Goal: Task Accomplishment & Management: Use online tool/utility

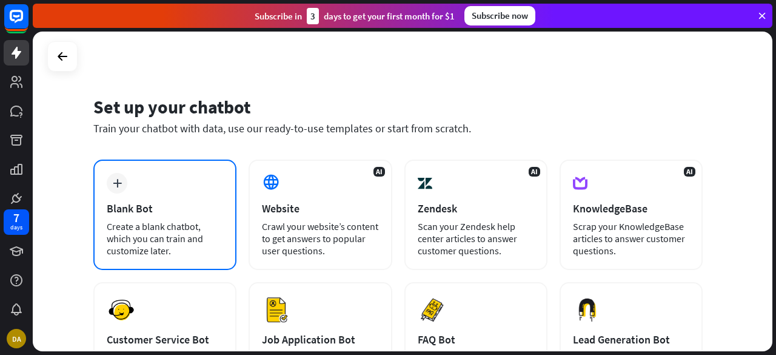
click at [147, 206] on div "Blank Bot" at bounding box center [165, 208] width 116 height 14
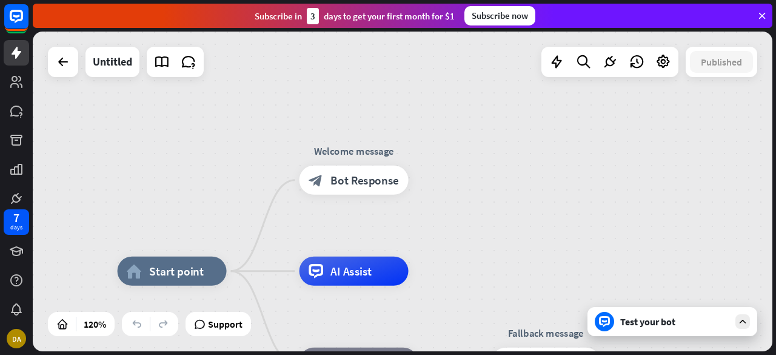
drag, startPoint x: 507, startPoint y: 165, endPoint x: 560, endPoint y: 228, distance: 82.2
click at [560, 228] on div "home_2 Start point Welcome message block_bot_response Bot Response AI Assist bl…" at bounding box center [403, 191] width 740 height 319
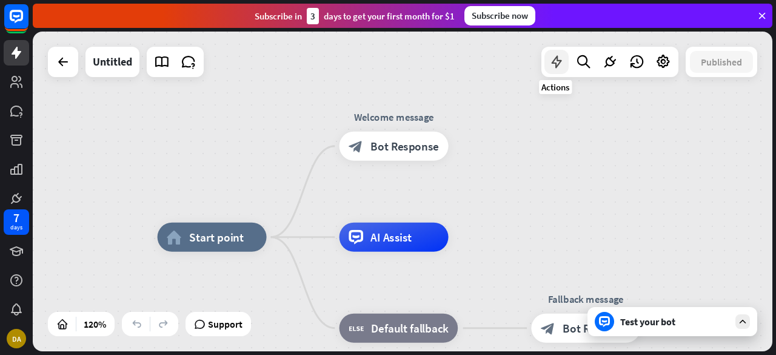
click at [558, 58] on icon at bounding box center [557, 62] width 16 height 16
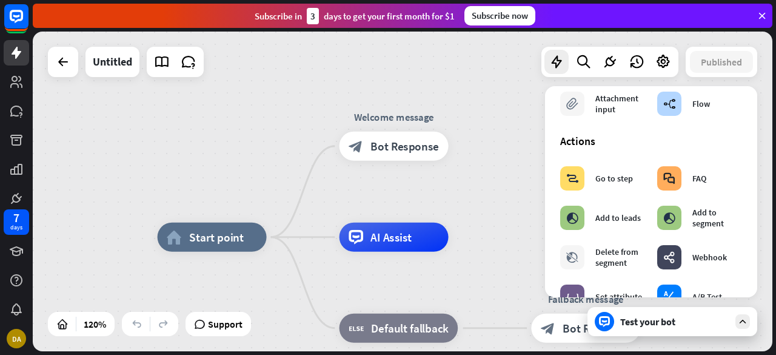
scroll to position [121, 0]
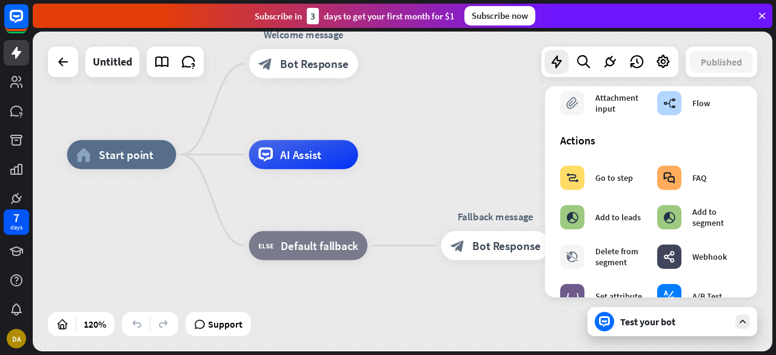
drag, startPoint x: 485, startPoint y: 186, endPoint x: 360, endPoint y: 84, distance: 161.1
click at [372, 88] on div "home_2 Start point Welcome message block_bot_response Bot Response AI Assist bl…" at bounding box center [403, 191] width 740 height 319
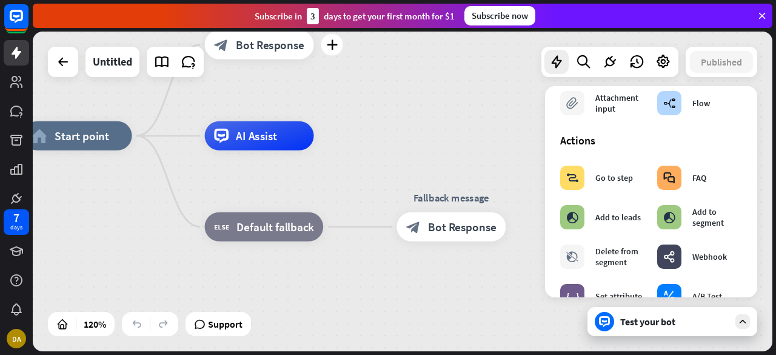
click at [314, 59] on div "Edit name more_horiz plus Welcome message block_bot_response Bot Response" at bounding box center [259, 44] width 109 height 29
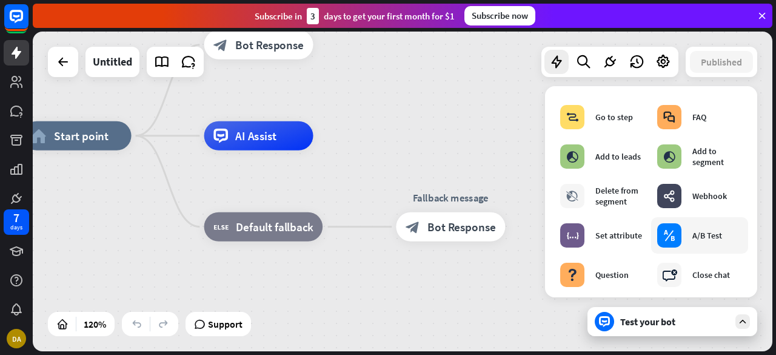
scroll to position [0, 0]
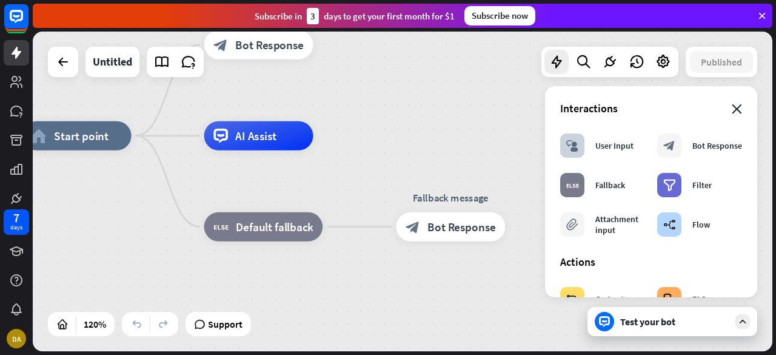
click at [732, 109] on icon "close" at bounding box center [737, 109] width 10 height 10
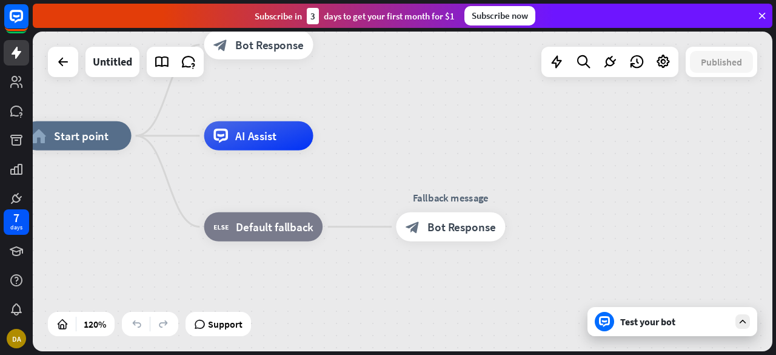
click at [667, 323] on div "Test your bot" at bounding box center [674, 321] width 109 height 12
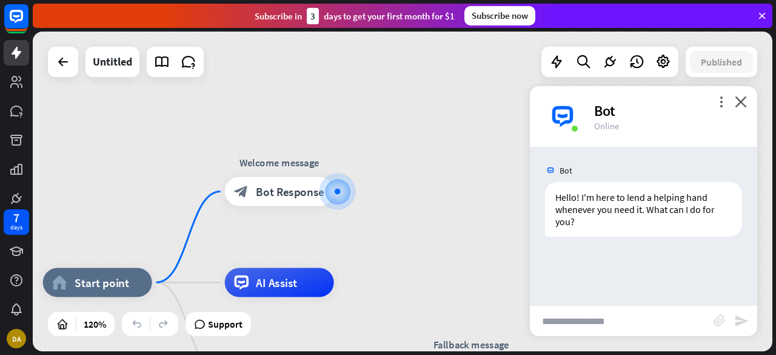
click at [582, 321] on input "text" at bounding box center [622, 321] width 184 height 30
type input "*******"
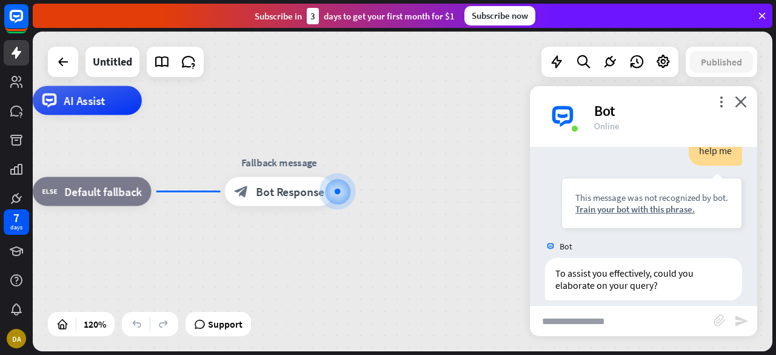
scroll to position [142, 0]
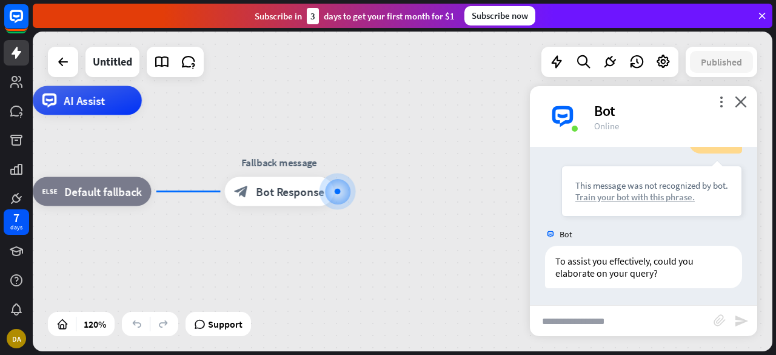
click at [647, 193] on div "Train your bot with this phrase." at bounding box center [651, 197] width 153 height 12
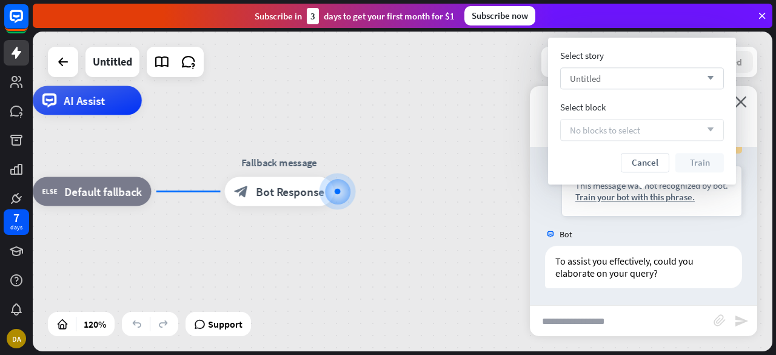
click at [637, 69] on div "Untitled arrow_down" at bounding box center [642, 78] width 164 height 22
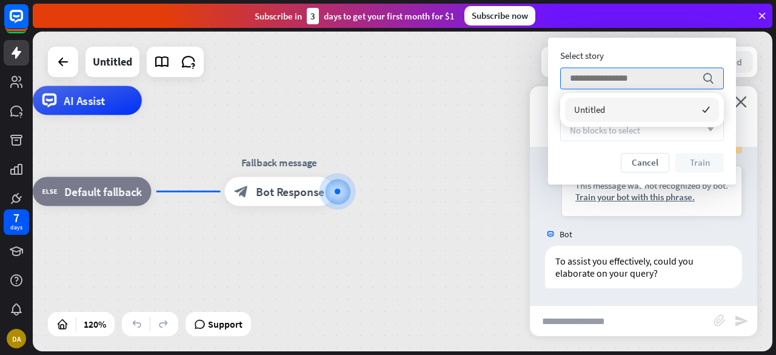
click at [634, 117] on div "Untitled checked" at bounding box center [642, 110] width 154 height 24
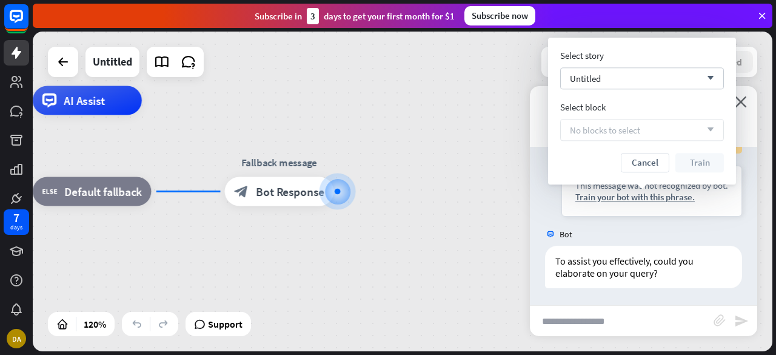
click at [623, 132] on span "No blocks to select" at bounding box center [605, 130] width 70 height 12
click at [632, 75] on div "Untitled arrow_down" at bounding box center [642, 78] width 164 height 22
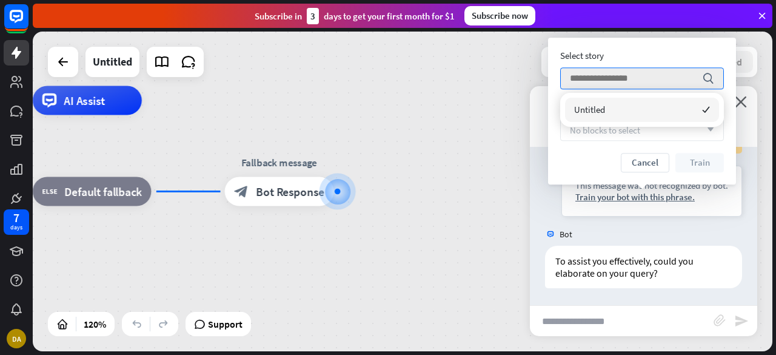
click at [698, 106] on div "Untitled checked" at bounding box center [642, 110] width 154 height 24
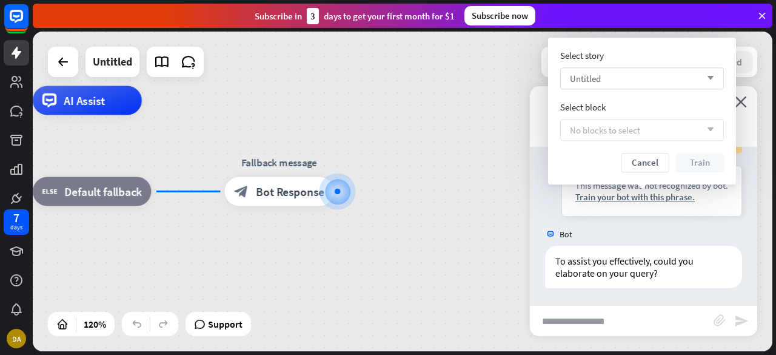
click at [707, 77] on icon "arrow_down" at bounding box center [707, 78] width 13 height 7
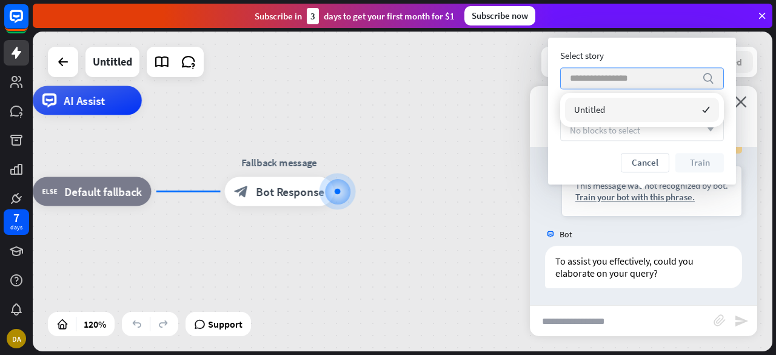
click at [710, 81] on icon "search" at bounding box center [708, 78] width 12 height 12
click at [433, 150] on div "home_2 Start point Welcome message block_bot_response Bot Response AI Assist bl…" at bounding box center [295, 292] width 888 height 383
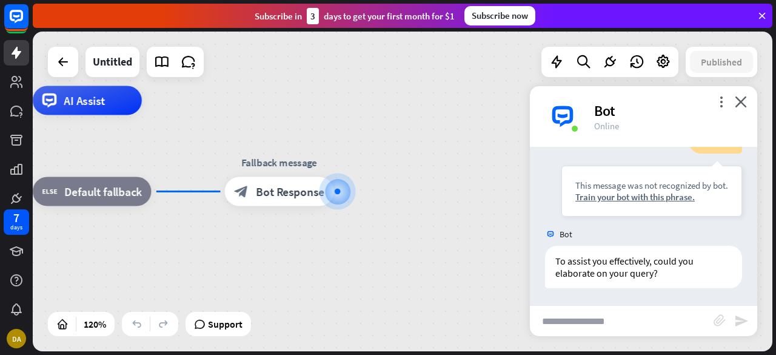
click at [587, 328] on input "text" at bounding box center [622, 321] width 184 height 30
type input "***"
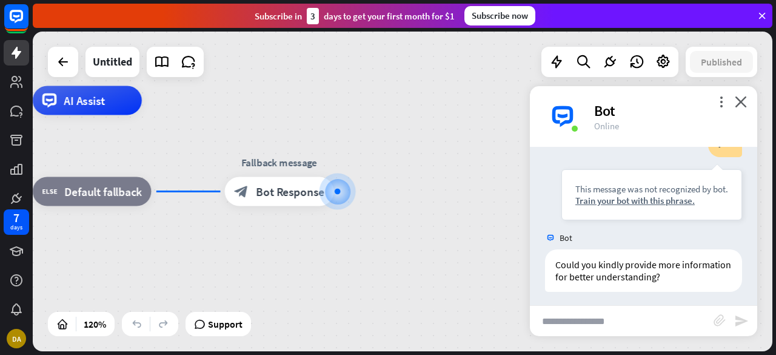
scroll to position [336, 0]
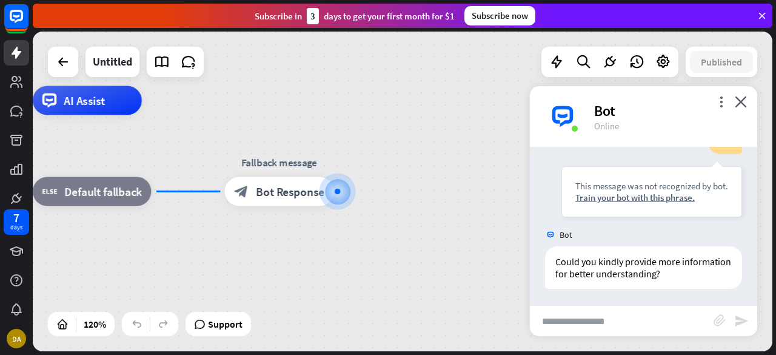
click at [735, 107] on div "Bot" at bounding box center [668, 110] width 149 height 19
click at [740, 99] on icon "close" at bounding box center [741, 102] width 12 height 12
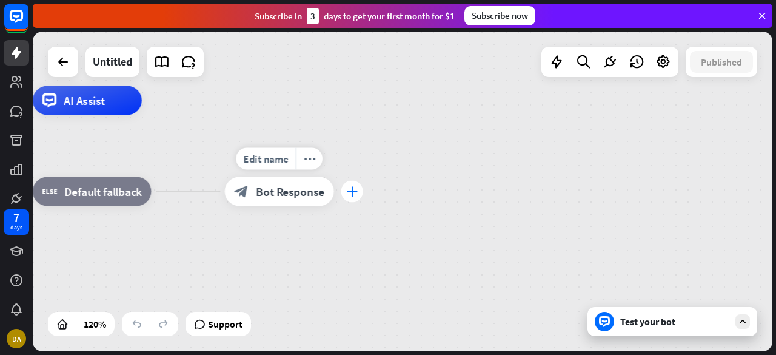
click at [348, 184] on div "plus" at bounding box center [352, 192] width 22 height 22
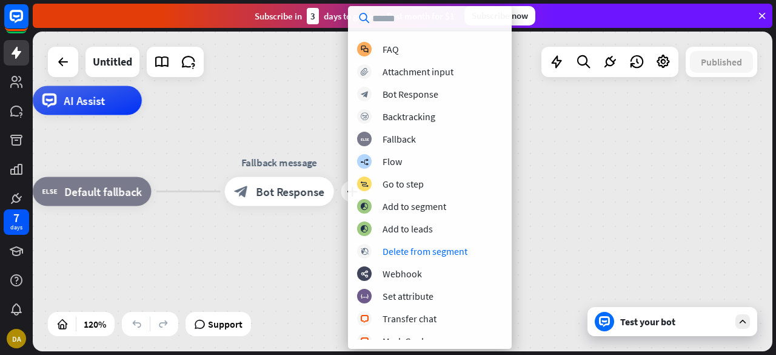
scroll to position [0, 0]
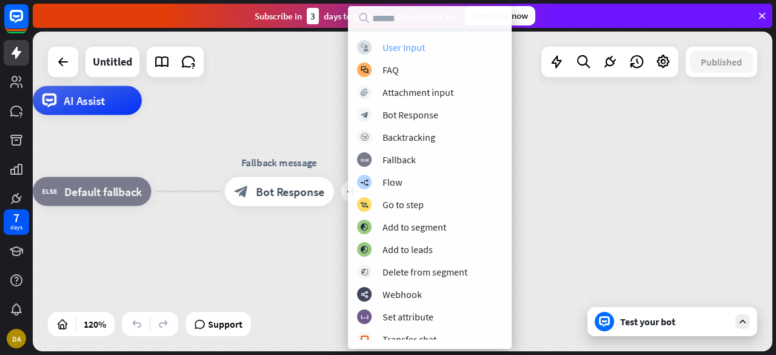
click at [404, 44] on div "User Input" at bounding box center [404, 47] width 42 height 12
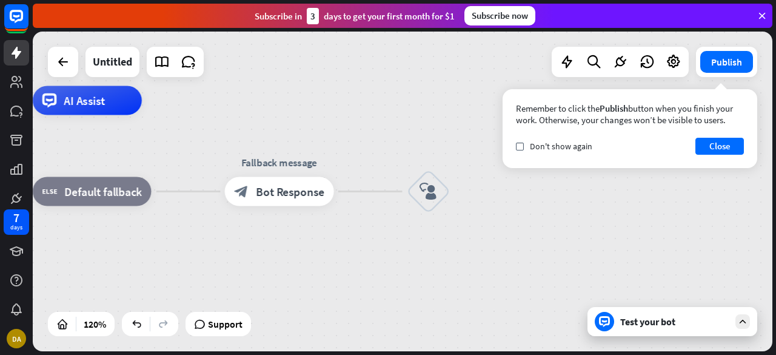
click at [660, 332] on div "Test your bot" at bounding box center [672, 321] width 170 height 29
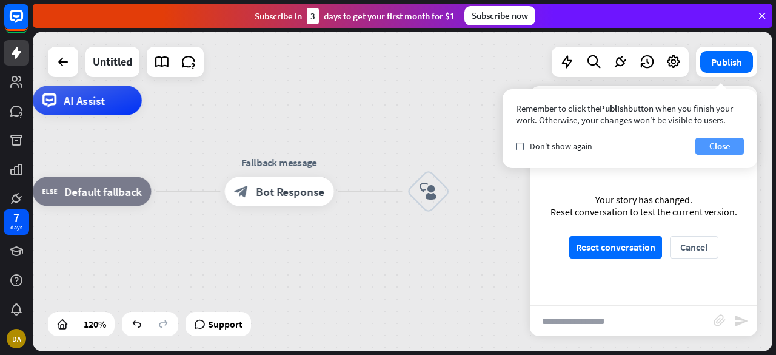
click at [741, 142] on button "Close" at bounding box center [719, 146] width 48 height 17
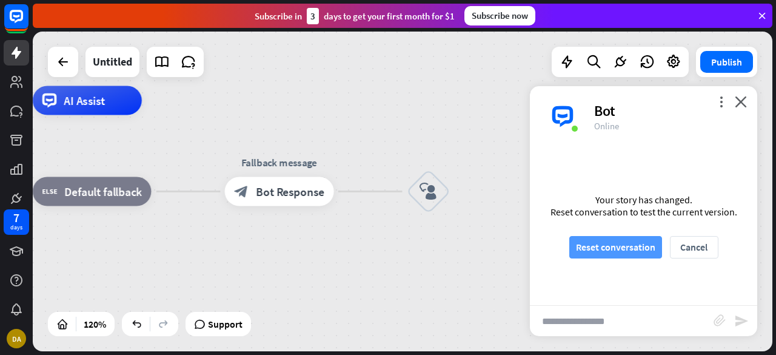
click at [609, 247] on button "Reset conversation" at bounding box center [615, 247] width 93 height 22
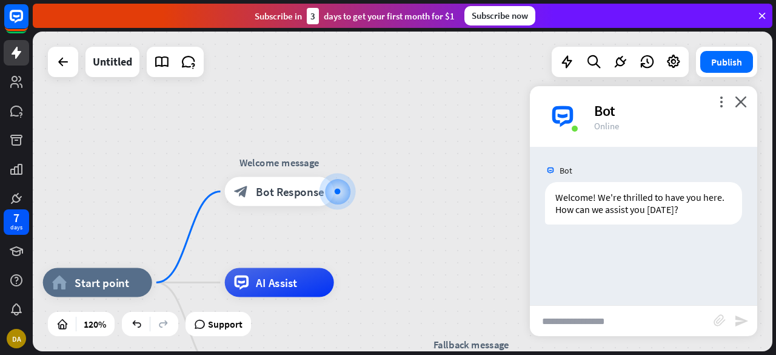
click at [577, 317] on input "text" at bounding box center [622, 321] width 184 height 30
type input "****"
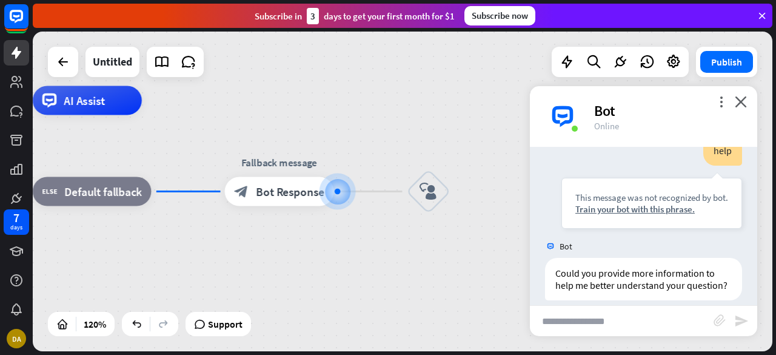
scroll to position [142, 0]
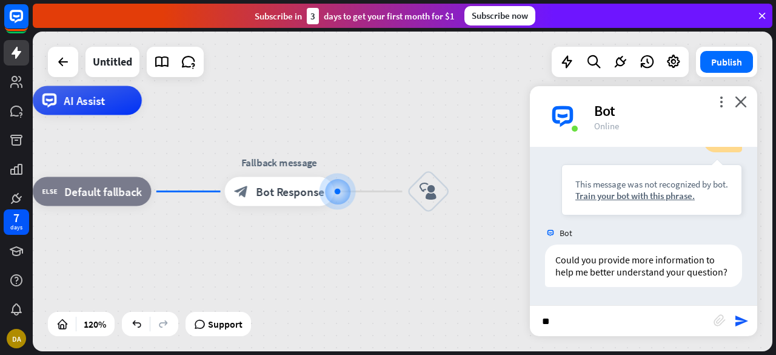
type input "***"
click at [744, 106] on icon "close" at bounding box center [741, 102] width 12 height 12
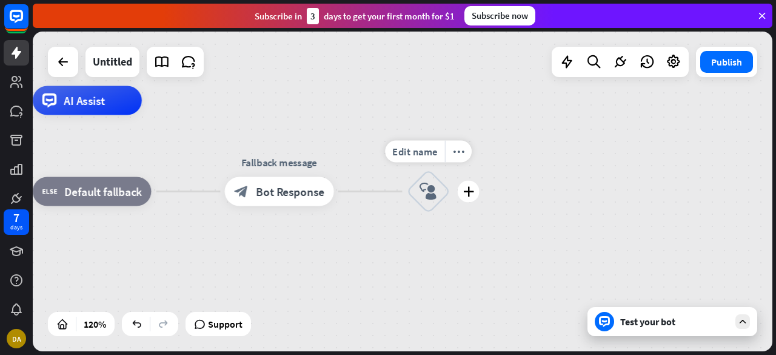
click at [423, 190] on icon "block_user_input" at bounding box center [429, 191] width 18 height 18
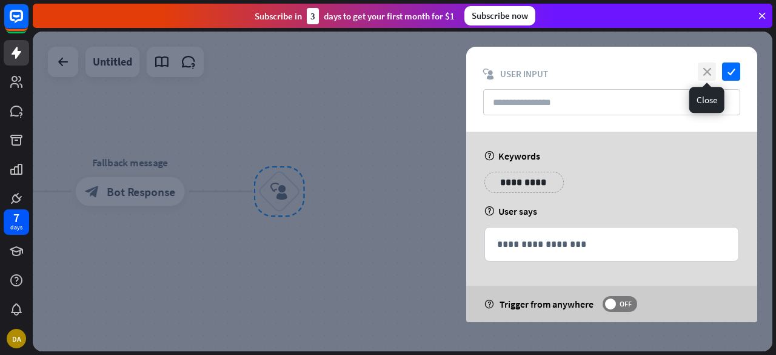
click at [712, 69] on icon "close" at bounding box center [707, 71] width 18 height 18
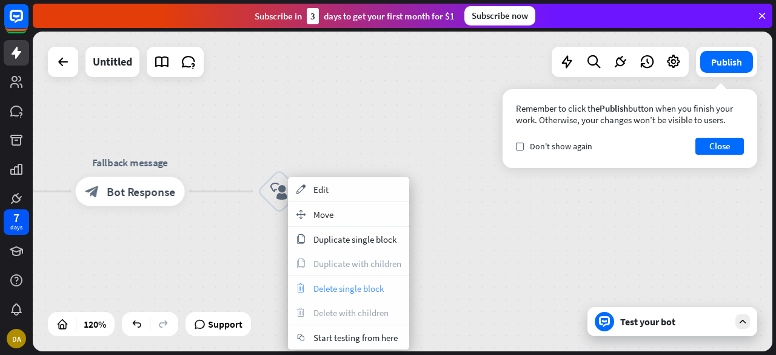
click at [350, 290] on span "Delete single block" at bounding box center [348, 288] width 70 height 12
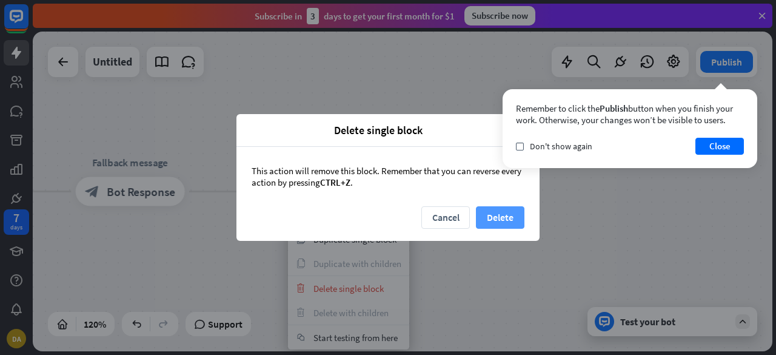
click at [490, 210] on button "Delete" at bounding box center [500, 217] width 48 height 22
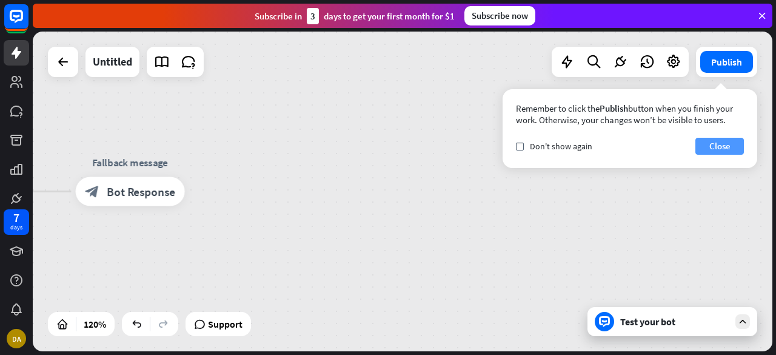
click at [724, 147] on button "Close" at bounding box center [719, 146] width 48 height 17
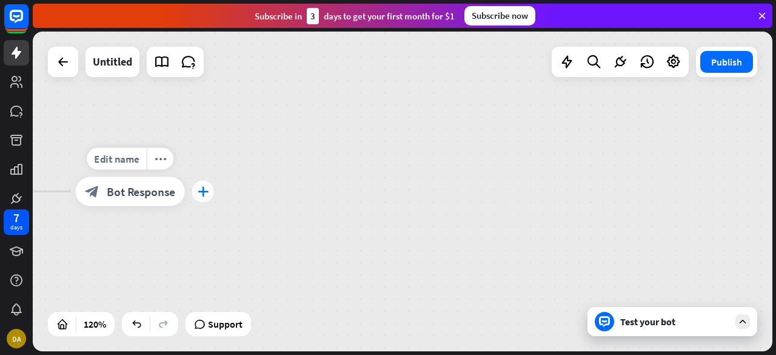
click at [194, 195] on div "plus" at bounding box center [203, 192] width 22 height 22
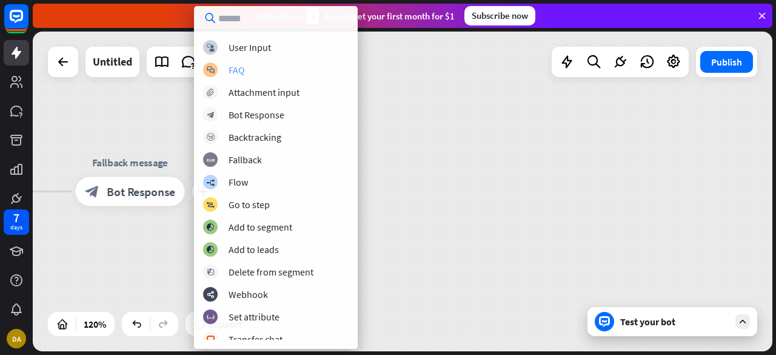
click at [270, 73] on div "block_faq FAQ" at bounding box center [275, 69] width 145 height 15
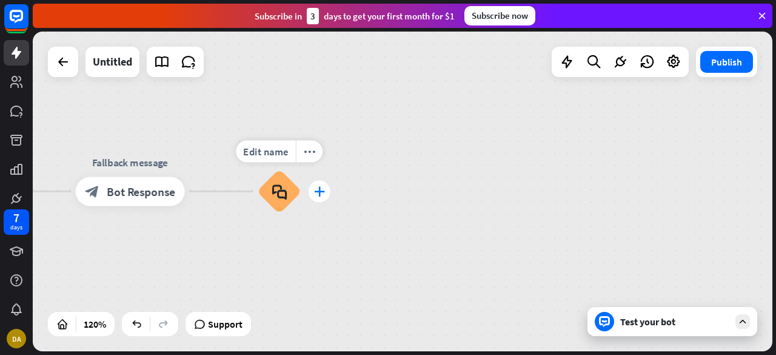
click at [311, 195] on div "plus" at bounding box center [320, 192] width 22 height 22
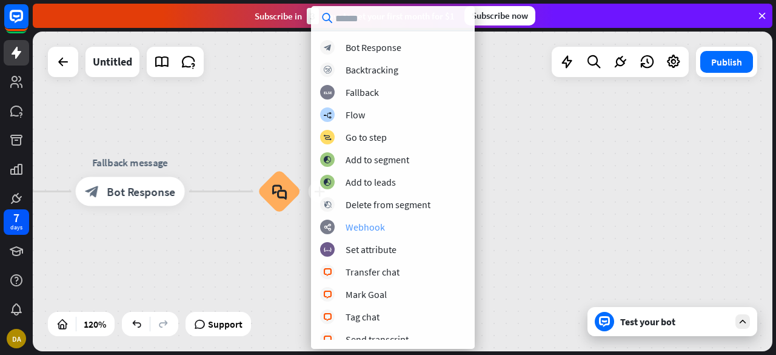
scroll to position [61, 0]
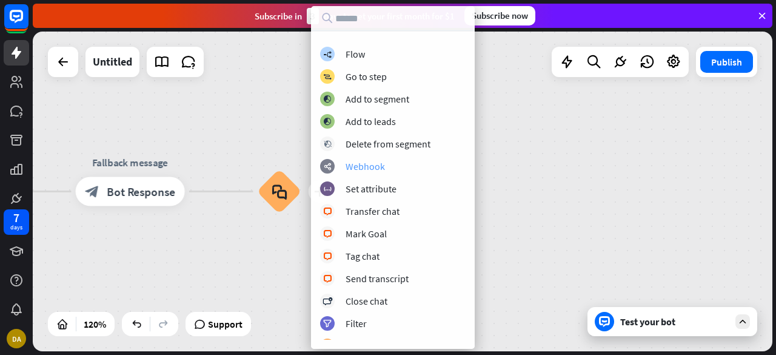
click at [373, 165] on div "Webhook" at bounding box center [365, 166] width 39 height 12
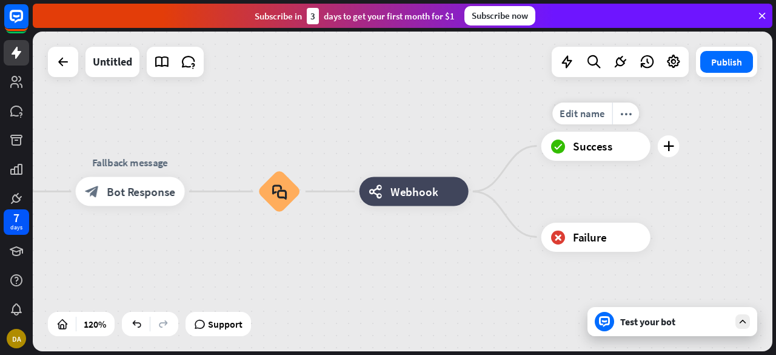
click at [650, 146] on div "Edit name more_horiz plus block_success Success" at bounding box center [595, 146] width 109 height 29
click at [674, 243] on div "plus" at bounding box center [669, 237] width 22 height 22
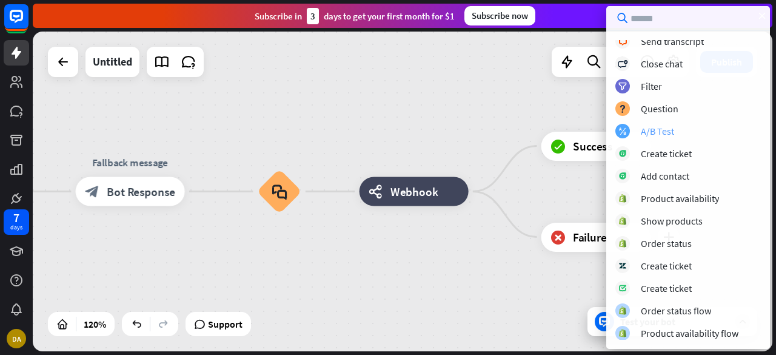
scroll to position [215, 0]
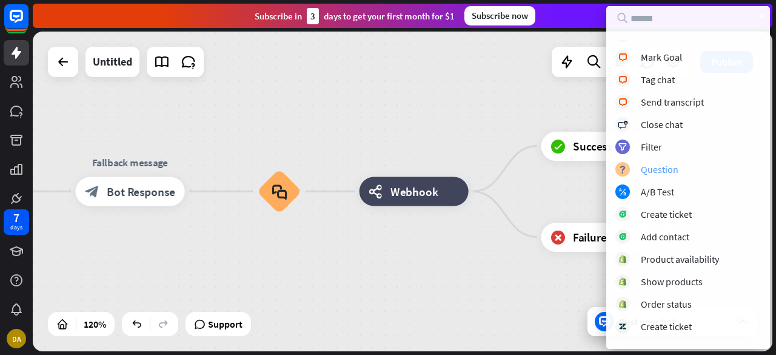
click at [672, 166] on div "Question" at bounding box center [660, 169] width 38 height 12
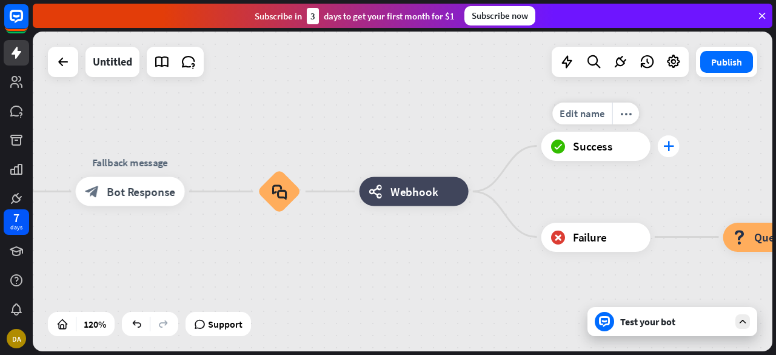
click at [662, 149] on div "plus" at bounding box center [669, 146] width 22 height 22
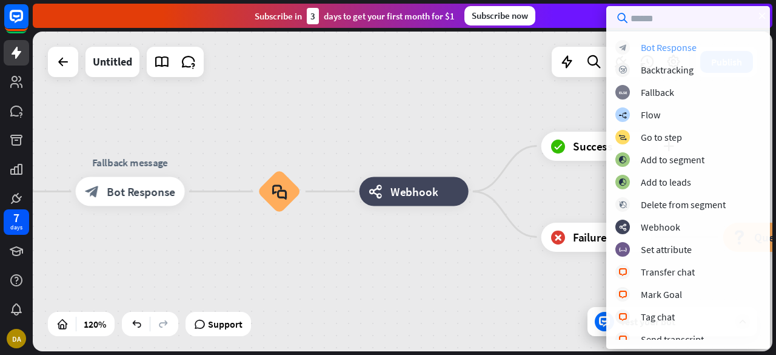
click at [651, 47] on div "Bot Response" at bounding box center [669, 47] width 56 height 12
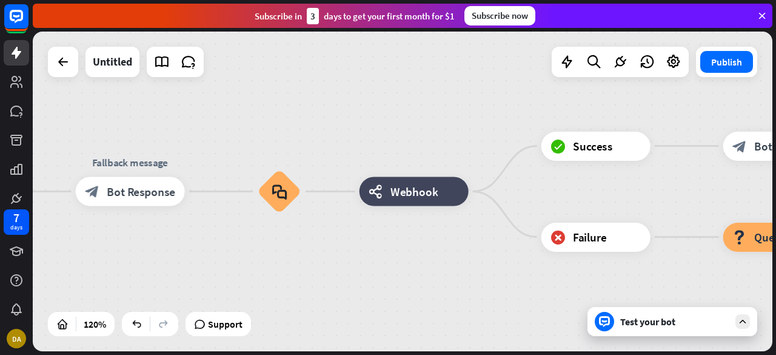
click at [671, 320] on div "Test your bot" at bounding box center [674, 321] width 109 height 12
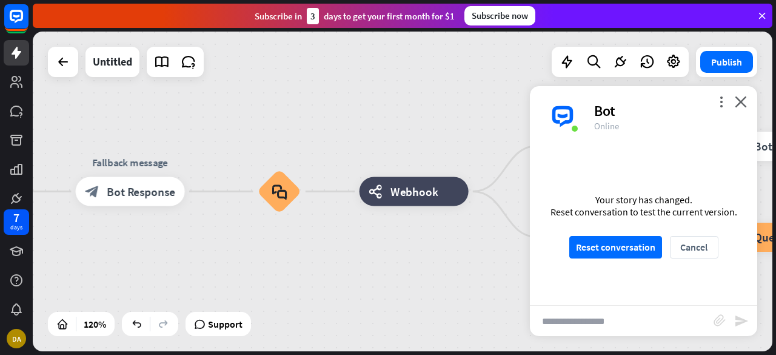
click at [621, 316] on input "text" at bounding box center [622, 321] width 184 height 30
type input "****"
click at [639, 242] on button "Reset conversation" at bounding box center [615, 247] width 93 height 22
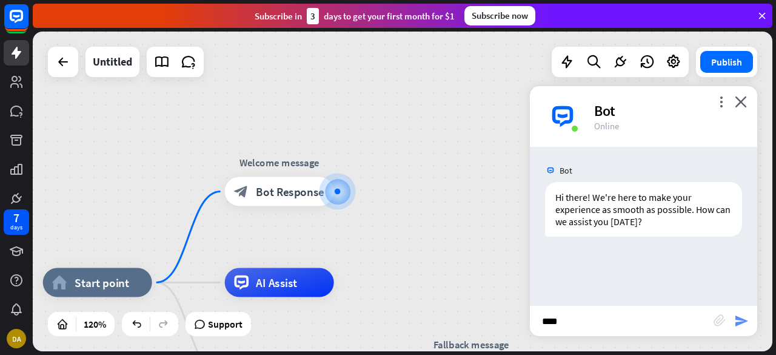
click at [740, 324] on icon "send" at bounding box center [741, 320] width 15 height 15
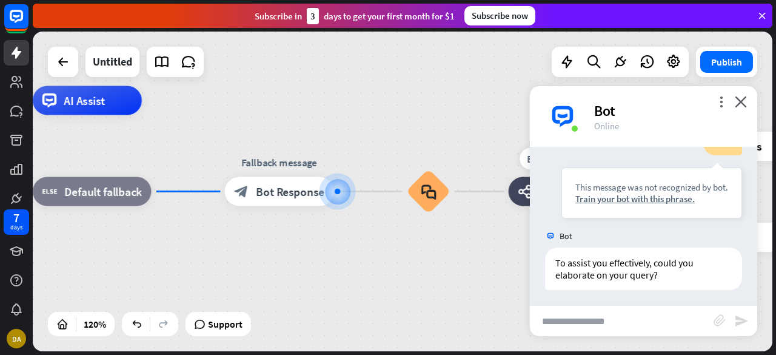
scroll to position [142, 0]
click at [633, 334] on input "text" at bounding box center [622, 321] width 184 height 30
click at [61, 61] on icon at bounding box center [63, 62] width 15 height 15
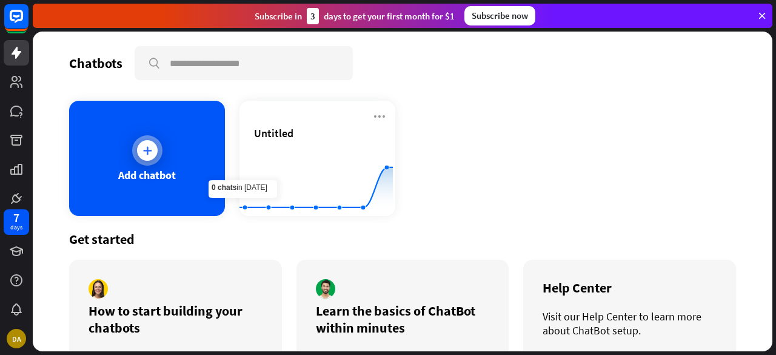
click at [139, 155] on div at bounding box center [147, 150] width 21 height 21
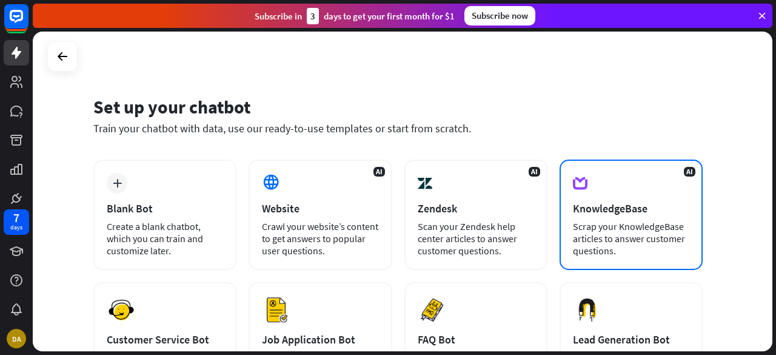
click at [619, 222] on div "Scrap your KnowledgeBase articles to answer customer questions." at bounding box center [631, 238] width 116 height 36
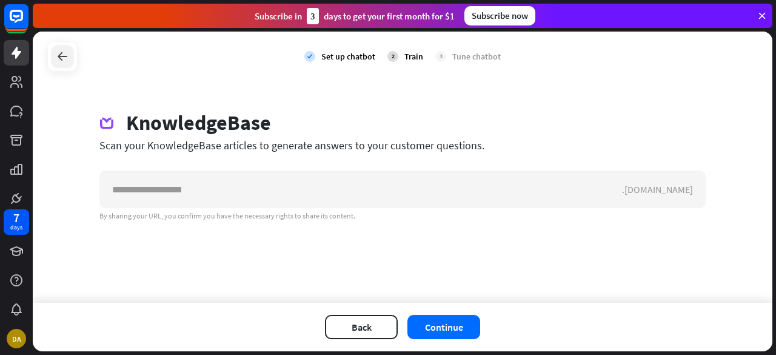
click at [61, 59] on icon at bounding box center [62, 56] width 15 height 15
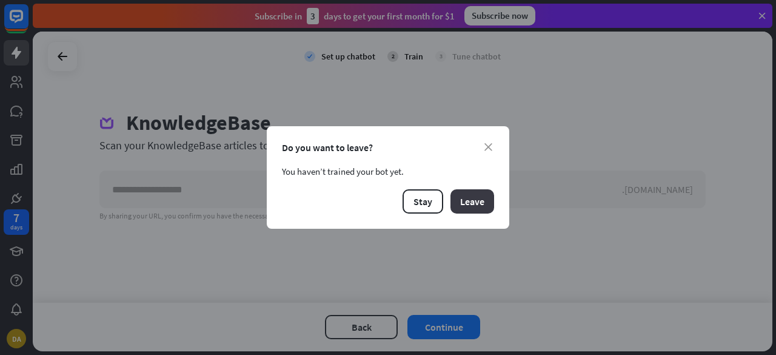
click at [466, 209] on button "Leave" at bounding box center [472, 201] width 44 height 24
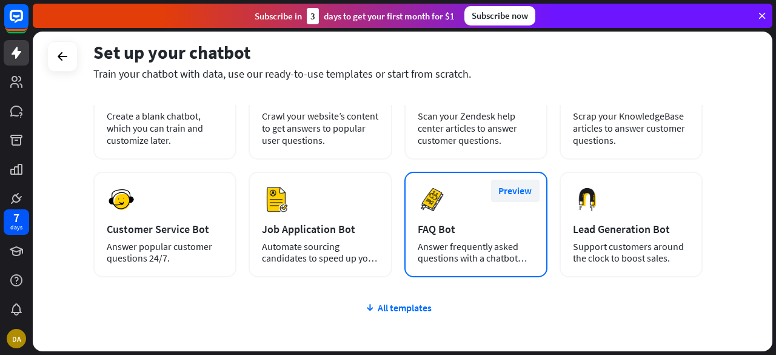
scroll to position [121, 0]
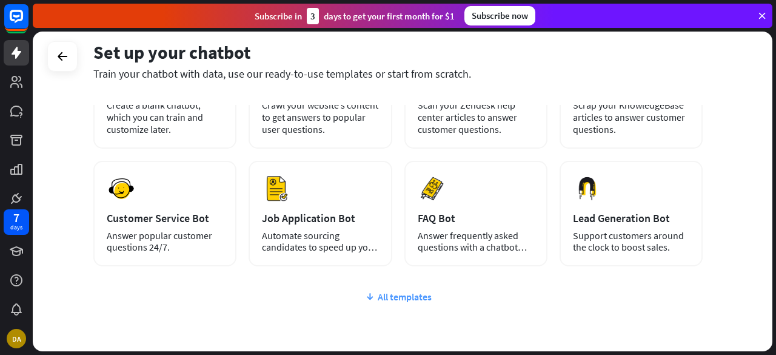
click at [423, 297] on div "All templates" at bounding box center [397, 296] width 609 height 12
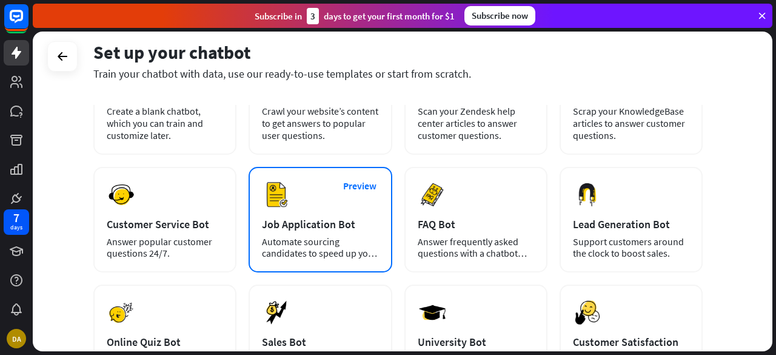
scroll to position [114, 0]
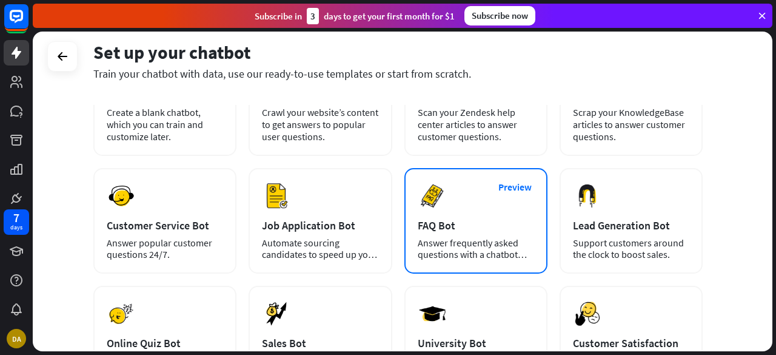
click at [532, 221] on div "FAQ Bot" at bounding box center [476, 225] width 116 height 14
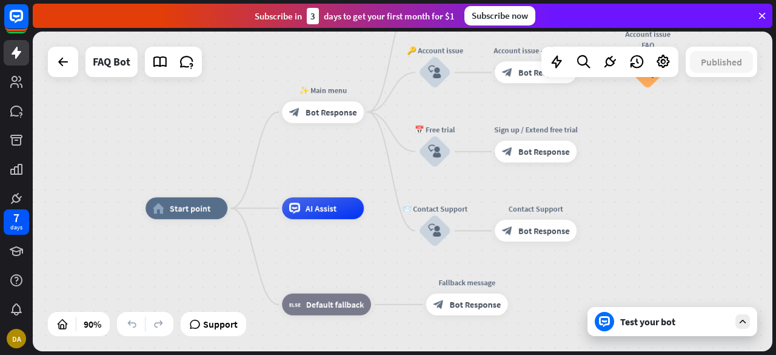
drag, startPoint x: 400, startPoint y: 144, endPoint x: 338, endPoint y: 159, distance: 63.8
click at [338, 159] on div "home_2 Start point ✨ Main menu block_bot_response Bot Response 💲 Subscription b…" at bounding box center [403, 191] width 740 height 319
click at [628, 332] on div "Test your bot" at bounding box center [672, 321] width 170 height 29
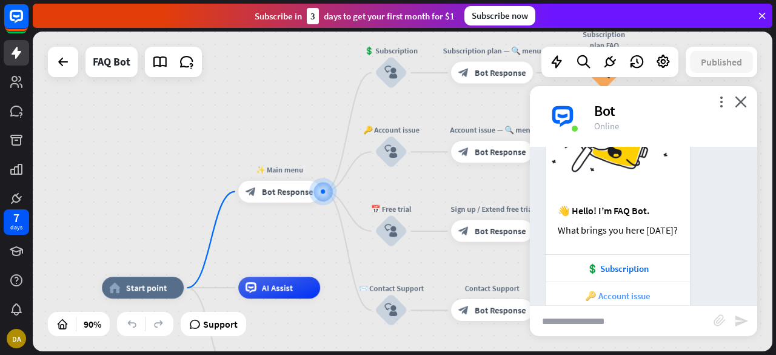
scroll to position [164, 0]
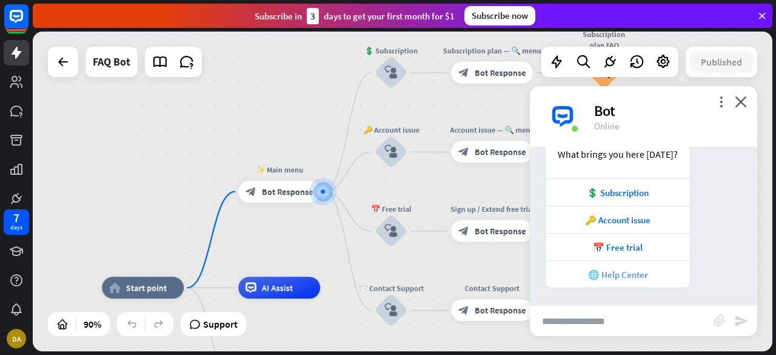
click at [637, 279] on div "🌐 Help Center" at bounding box center [618, 275] width 132 height 12
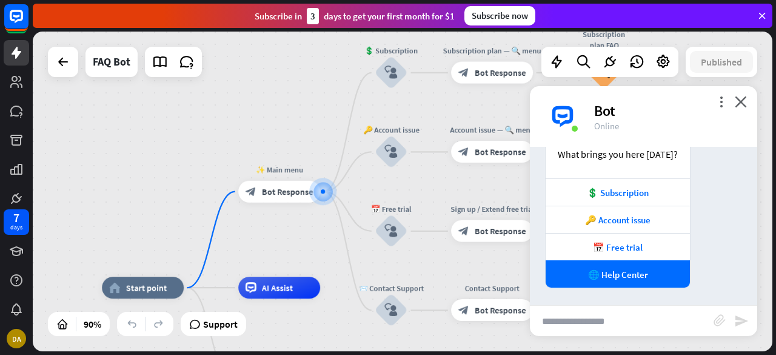
click at [617, 321] on input "text" at bounding box center [622, 321] width 184 height 30
type input "******"
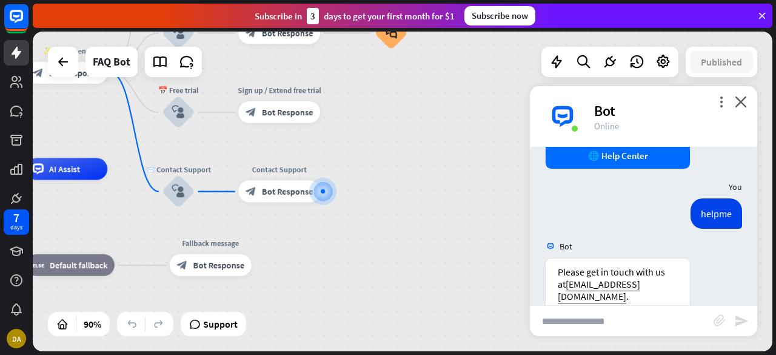
scroll to position [358, 0]
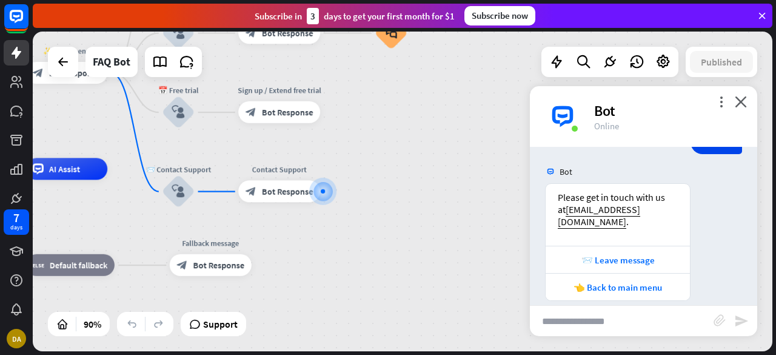
click at [748, 105] on div "more_vert close Bot Online" at bounding box center [643, 116] width 227 height 61
click at [742, 102] on icon "close" at bounding box center [741, 102] width 12 height 12
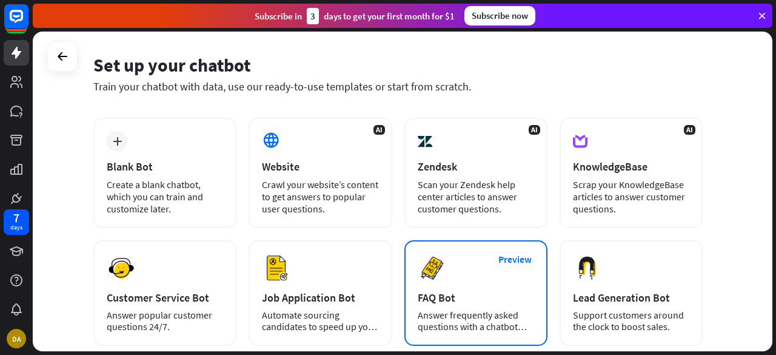
scroll to position [121, 0]
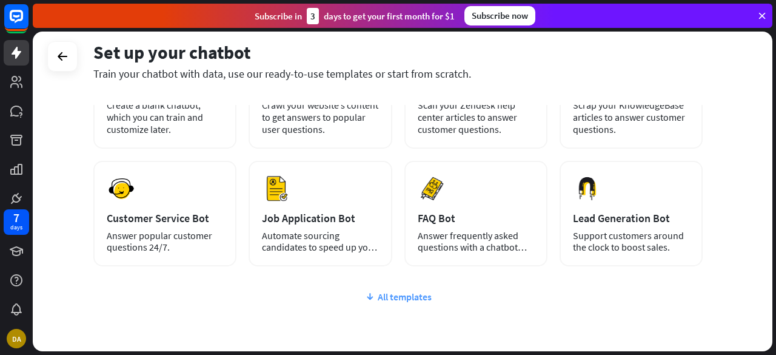
click at [399, 301] on div "All templates" at bounding box center [397, 296] width 609 height 12
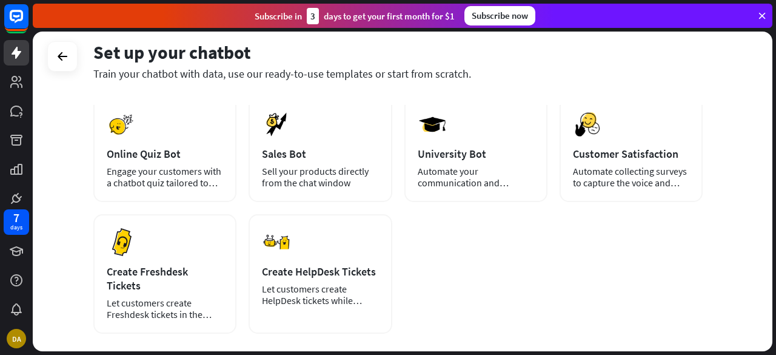
scroll to position [242, 0]
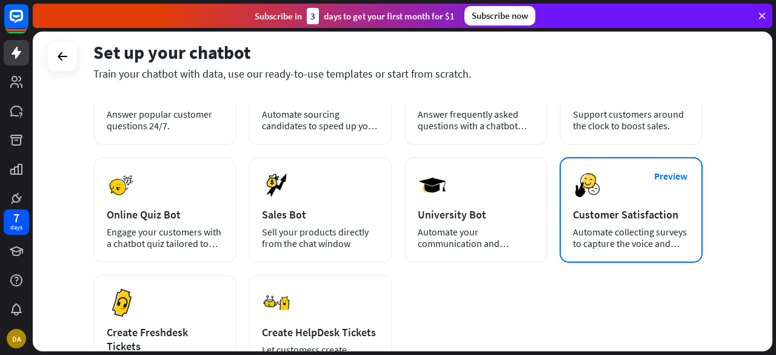
click at [620, 236] on div "Automate collecting surveys to capture the voice and opinions of your customers." at bounding box center [631, 237] width 116 height 23
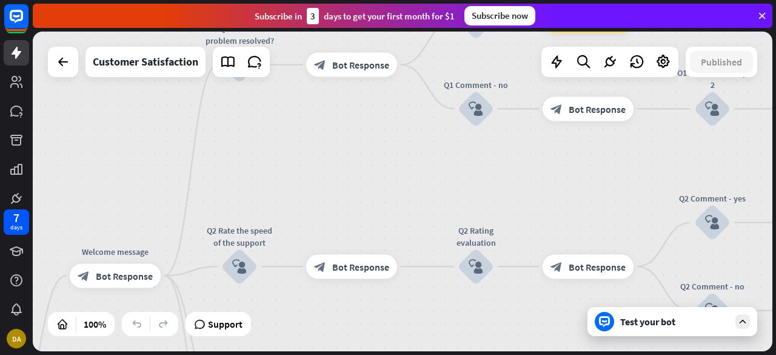
drag, startPoint x: 372, startPoint y: 128, endPoint x: 116, endPoint y: 370, distance: 352.0
click at [116, 354] on html "7 days DA close Product Help First steps Get started with ChatBot Help Center F…" at bounding box center [388, 177] width 776 height 355
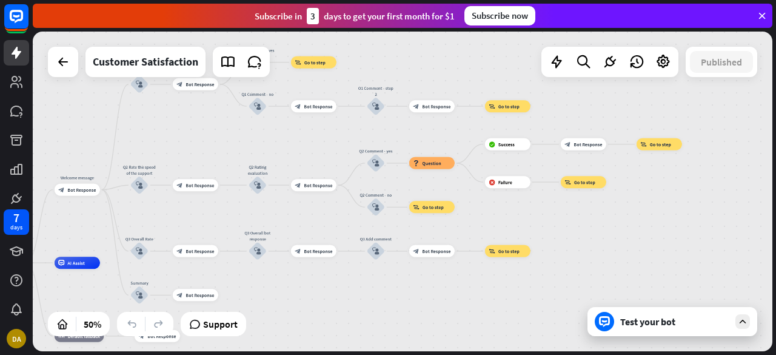
drag, startPoint x: 147, startPoint y: 170, endPoint x: 0, endPoint y: 118, distance: 155.7
click at [0, 118] on div "7 days DA close Product Help First steps Get started with ChatBot Help Center F…" at bounding box center [388, 177] width 776 height 355
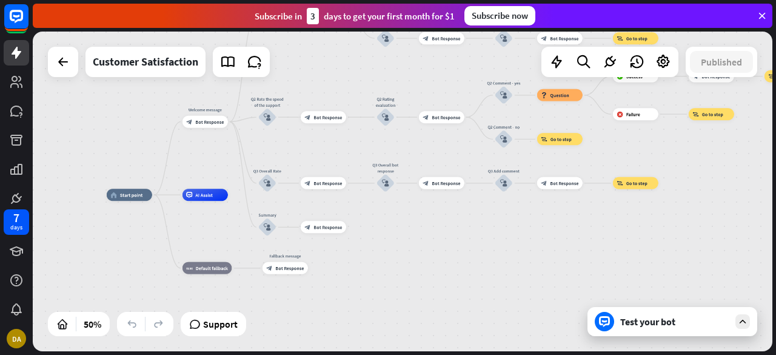
drag, startPoint x: 647, startPoint y: 249, endPoint x: 772, endPoint y: 228, distance: 126.7
click at [775, 197] on div "home_2 Start point Welcome message block_bot_response Bot Response Q1 Was the p…" at bounding box center [404, 193] width 743 height 323
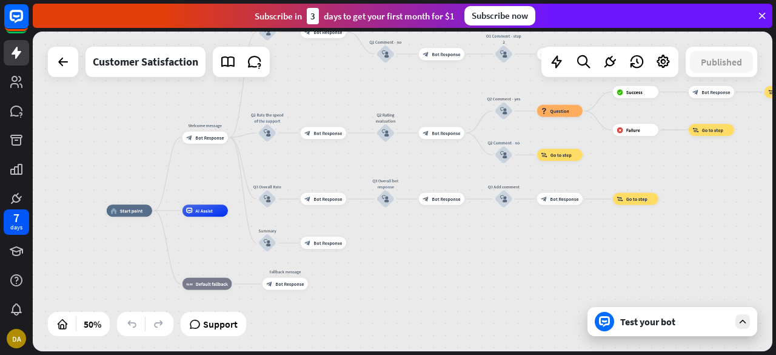
drag, startPoint x: 772, startPoint y: 228, endPoint x: 617, endPoint y: 266, distance: 159.8
click at [617, 266] on div "home_2 Start point Welcome message block_bot_response Bot Response Q1 Was the p…" at bounding box center [404, 193] width 743 height 323
click at [741, 327] on icon at bounding box center [742, 321] width 11 height 11
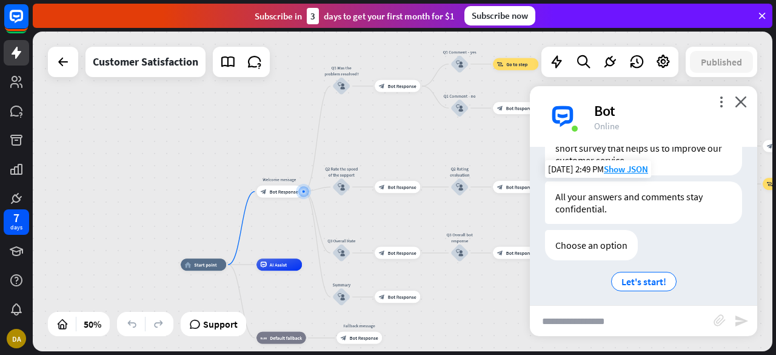
scroll to position [128, 0]
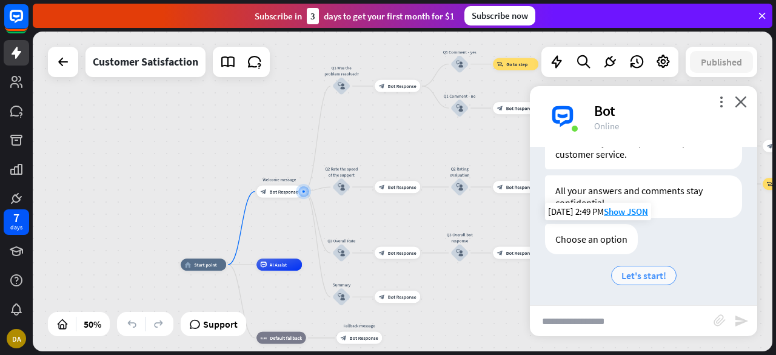
click at [646, 270] on span "Let's start!" at bounding box center [643, 275] width 45 height 12
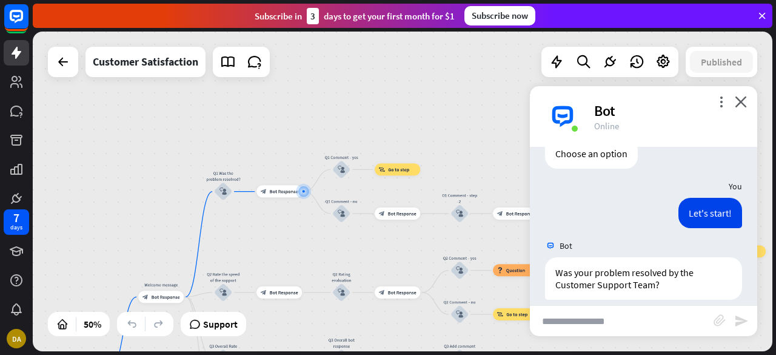
scroll to position [259, 0]
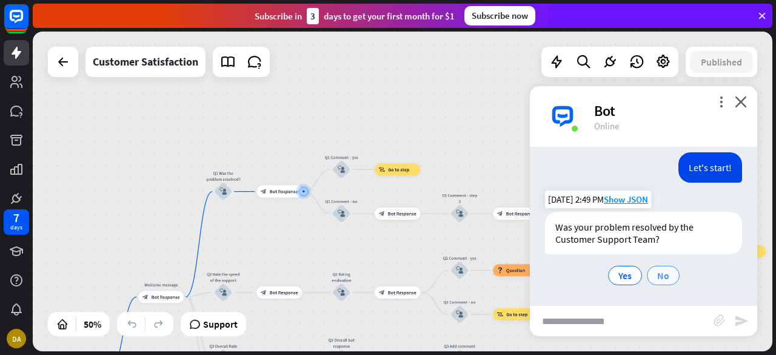
click at [657, 275] on span "No" at bounding box center [663, 275] width 12 height 12
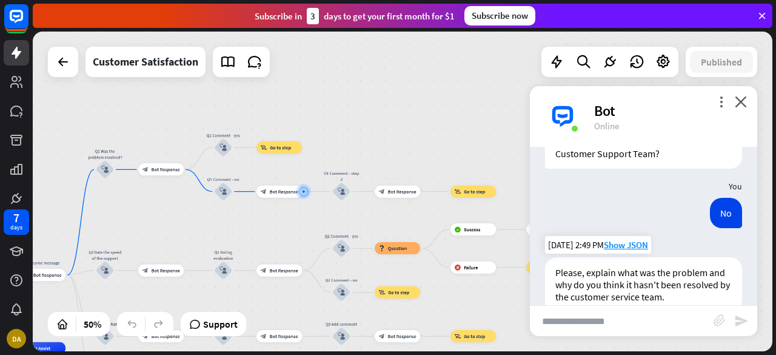
scroll to position [369, 0]
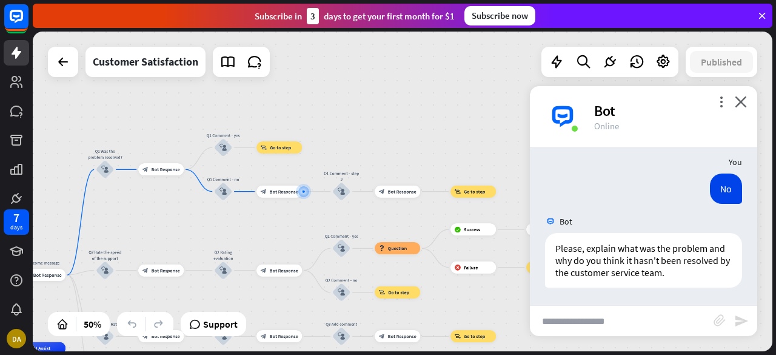
click at [597, 329] on input "text" at bounding box center [622, 321] width 184 height 30
type input "******"
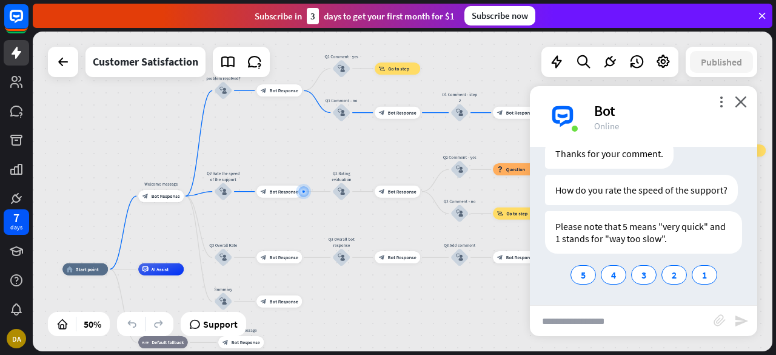
scroll to position [618, 0]
click at [702, 272] on span "1" at bounding box center [704, 275] width 5 height 12
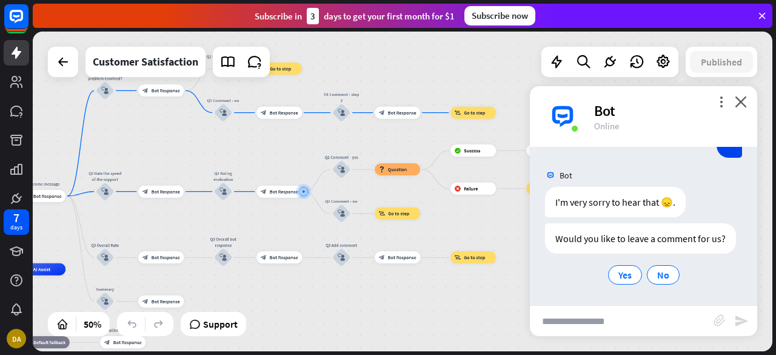
scroll to position [785, 0]
click at [650, 278] on div "No" at bounding box center [663, 274] width 33 height 19
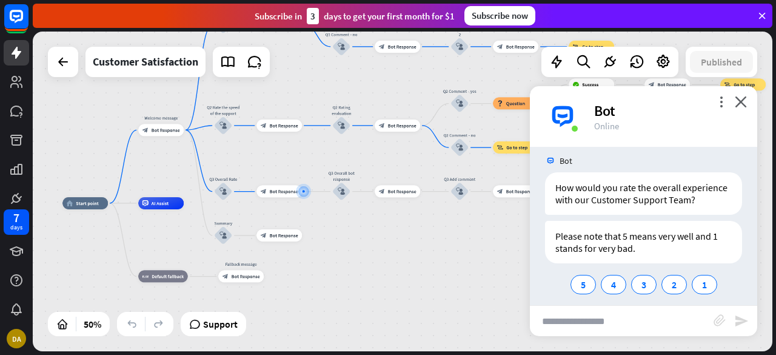
scroll to position [977, 0]
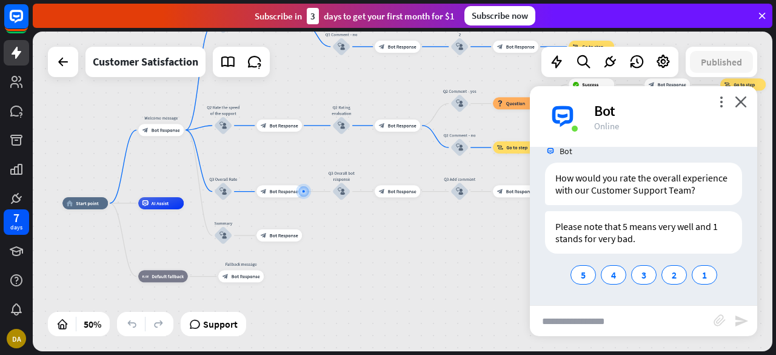
click at [620, 319] on input "text" at bounding box center [622, 321] width 184 height 30
type input "*******"
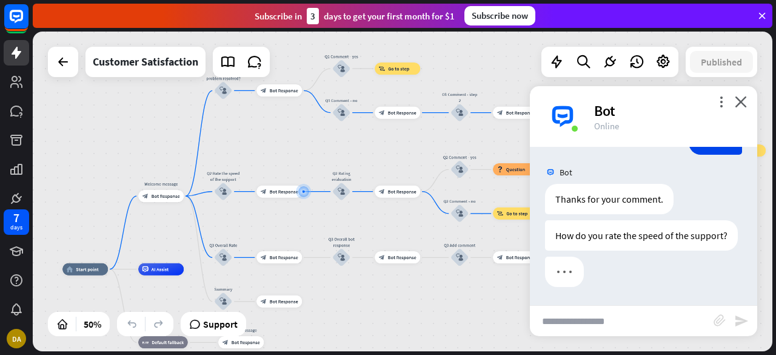
scroll to position [1147, 0]
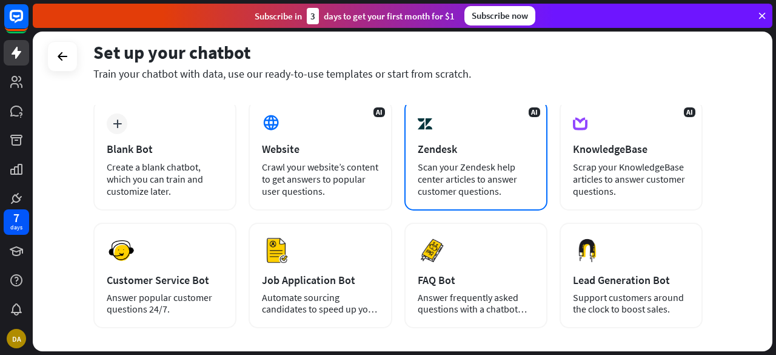
scroll to position [61, 0]
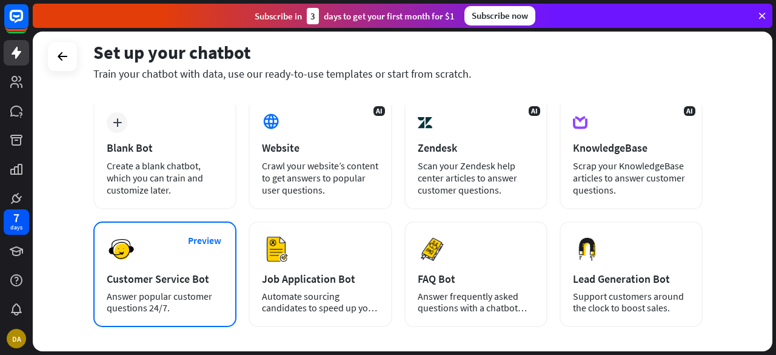
click at [182, 266] on div "Preview Customer Service Bot Answer popular customer questions 24/7." at bounding box center [164, 273] width 143 height 105
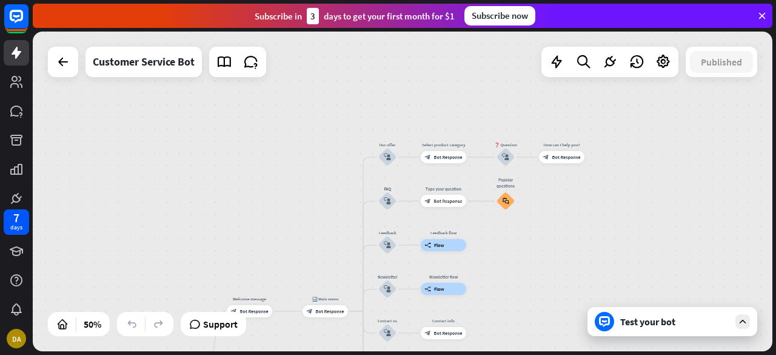
drag, startPoint x: 686, startPoint y: 129, endPoint x: 531, endPoint y: 383, distance: 297.3
click at [531, 354] on html "7 days DA close Product Help First steps Get started with ChatBot Help Center F…" at bounding box center [388, 177] width 776 height 355
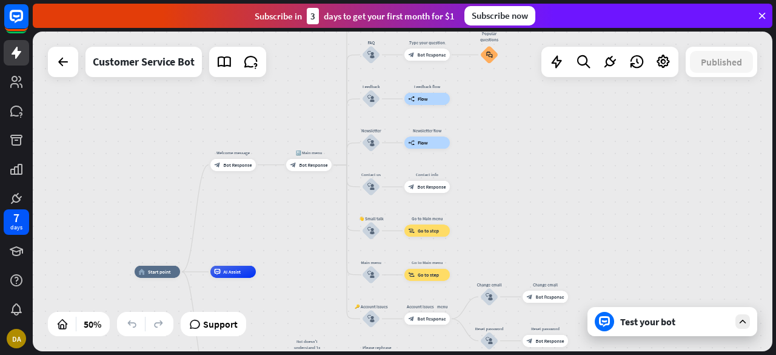
drag, startPoint x: 607, startPoint y: 204, endPoint x: 594, endPoint y: -14, distance: 218.6
click at [594, 0] on html "7 days DA close Product Help First steps Get started with ChatBot Help Center F…" at bounding box center [388, 177] width 776 height 355
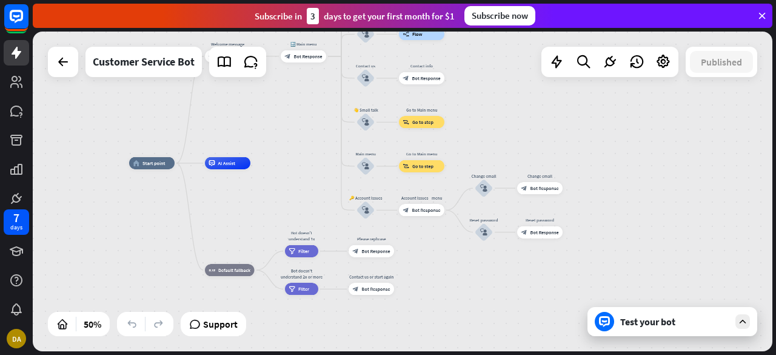
click at [640, 326] on div "Test your bot" at bounding box center [674, 321] width 109 height 12
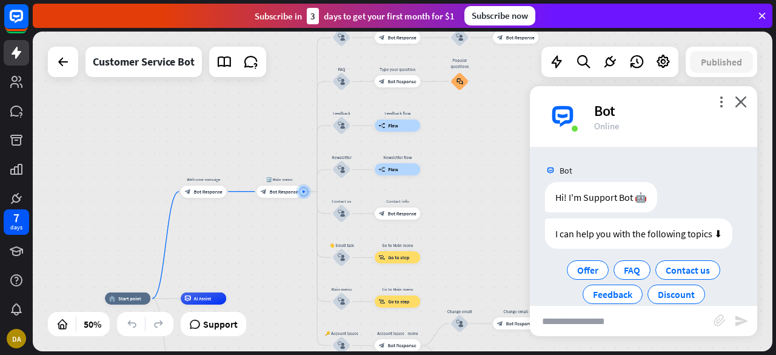
scroll to position [43, 0]
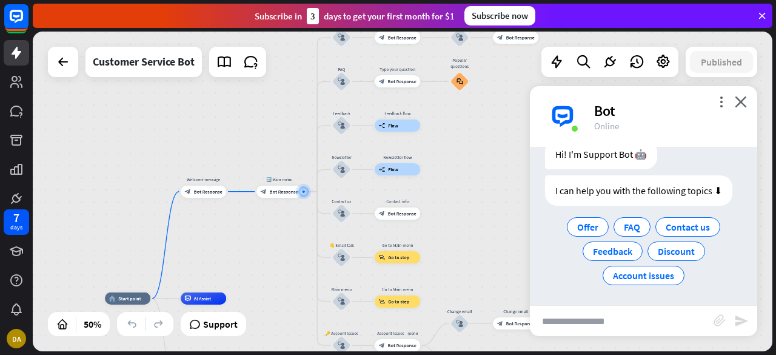
click at [618, 323] on input "text" at bounding box center [622, 321] width 184 height 30
type input "****"
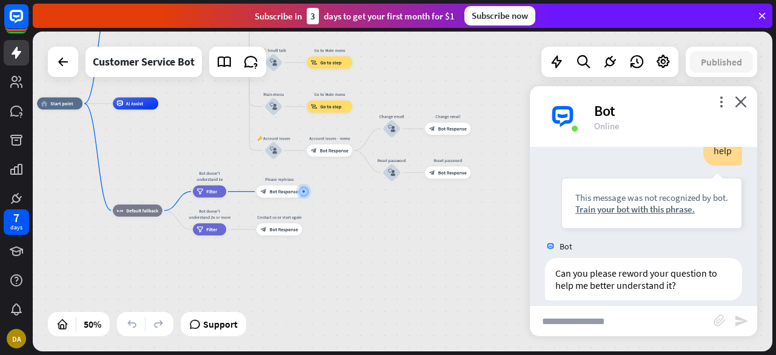
scroll to position [155, 0]
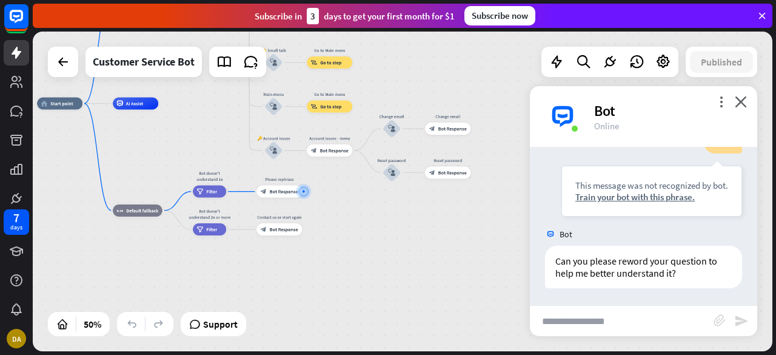
click at [582, 324] on input "text" at bounding box center [622, 321] width 184 height 30
type input "**********"
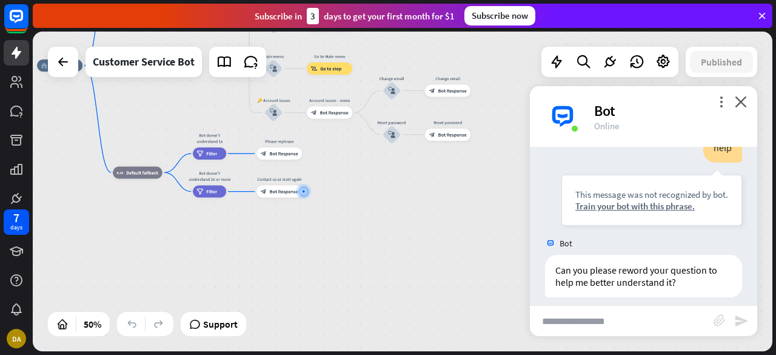
scroll to position [144, 0]
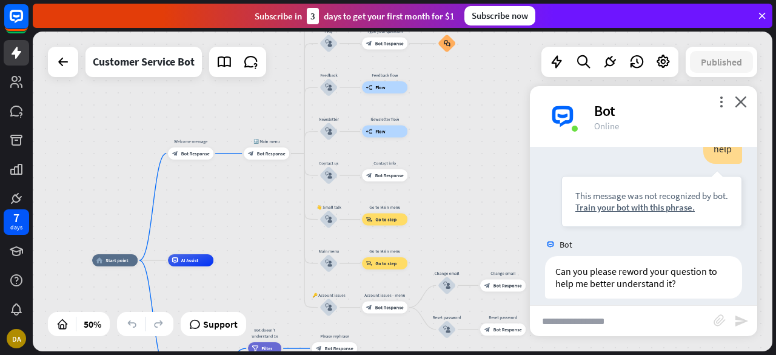
drag, startPoint x: 426, startPoint y: 226, endPoint x: 462, endPoint y: 383, distance: 161.6
click at [462, 354] on html "7 days DA close Product Help First steps Get started with ChatBot Help Center F…" at bounding box center [388, 177] width 776 height 355
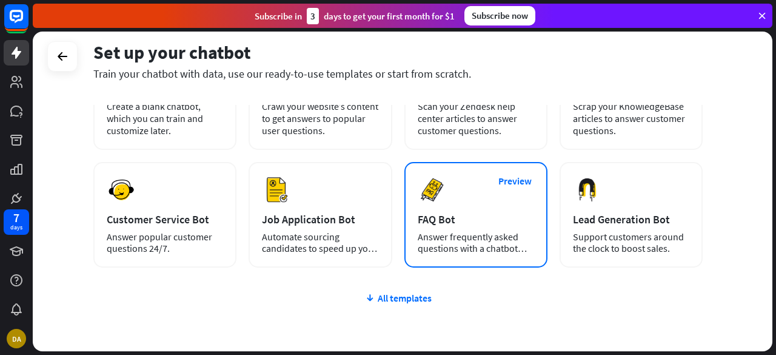
scroll to position [121, 0]
